Goal: Task Accomplishment & Management: Complete application form

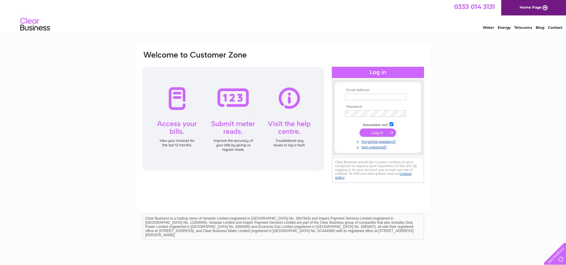
drag, startPoint x: 361, startPoint y: 71, endPoint x: 407, endPoint y: 70, distance: 46.4
click at [407, 70] on div at bounding box center [378, 72] width 92 height 11
click at [353, 97] on input "text" at bounding box center [375, 97] width 61 height 7
click at [370, 146] on link "Not registered?" at bounding box center [378, 147] width 67 height 6
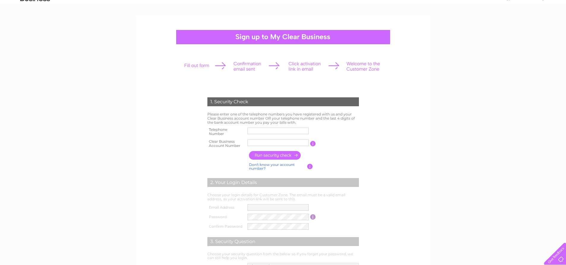
scroll to position [30, 0]
click at [266, 128] on input "text" at bounding box center [278, 130] width 61 height 7
click at [270, 129] on input "text" at bounding box center [279, 130] width 62 height 7
click at [258, 129] on input "text" at bounding box center [279, 130] width 62 height 7
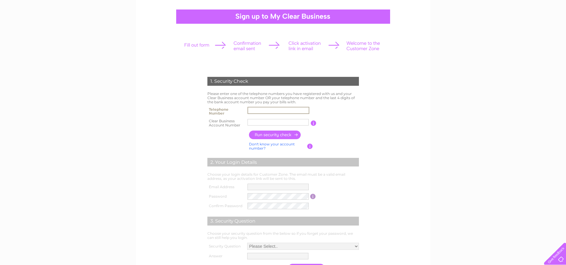
scroll to position [89, 0]
